Goal: Find specific page/section: Find specific page/section

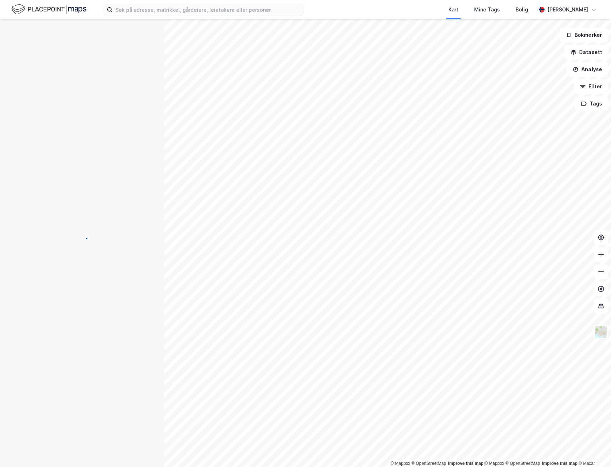
click at [23, 8] on img at bounding box center [48, 9] width 75 height 13
